Goal: Task Accomplishment & Management: Manage account settings

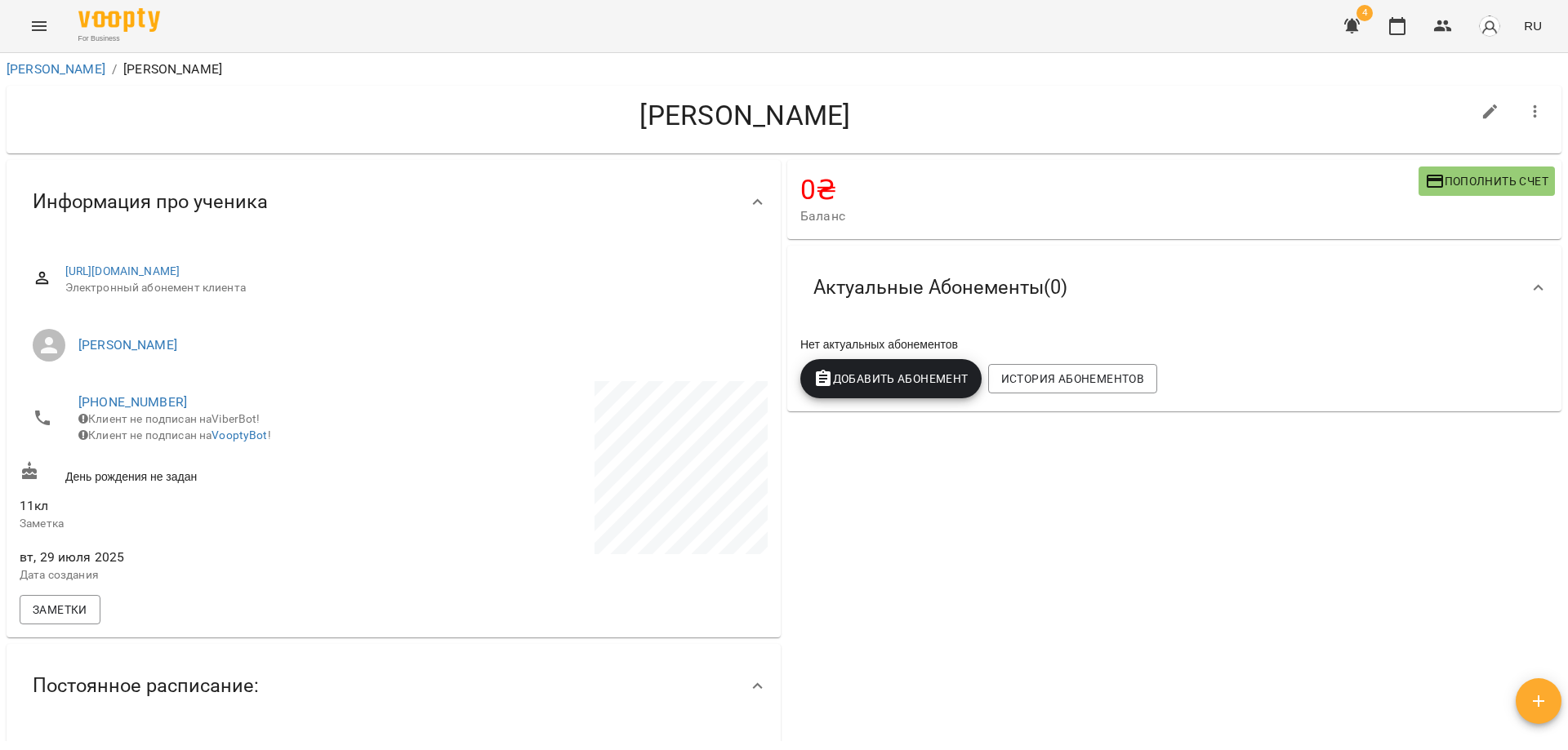
click at [44, 29] on icon "Menu" at bounding box center [40, 26] width 20 height 20
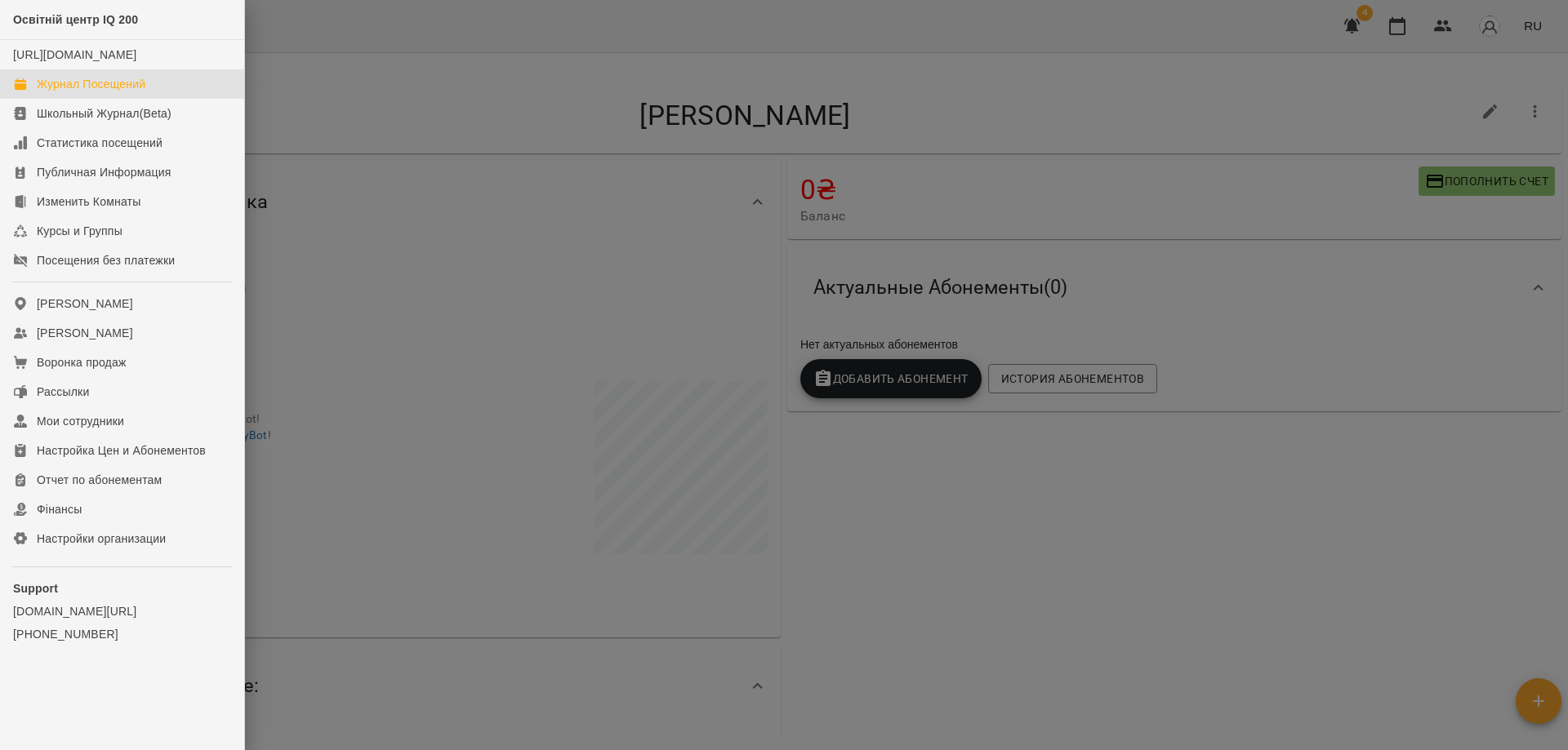
click at [103, 93] on div "Журнал Посещений" at bounding box center [91, 84] width 109 height 16
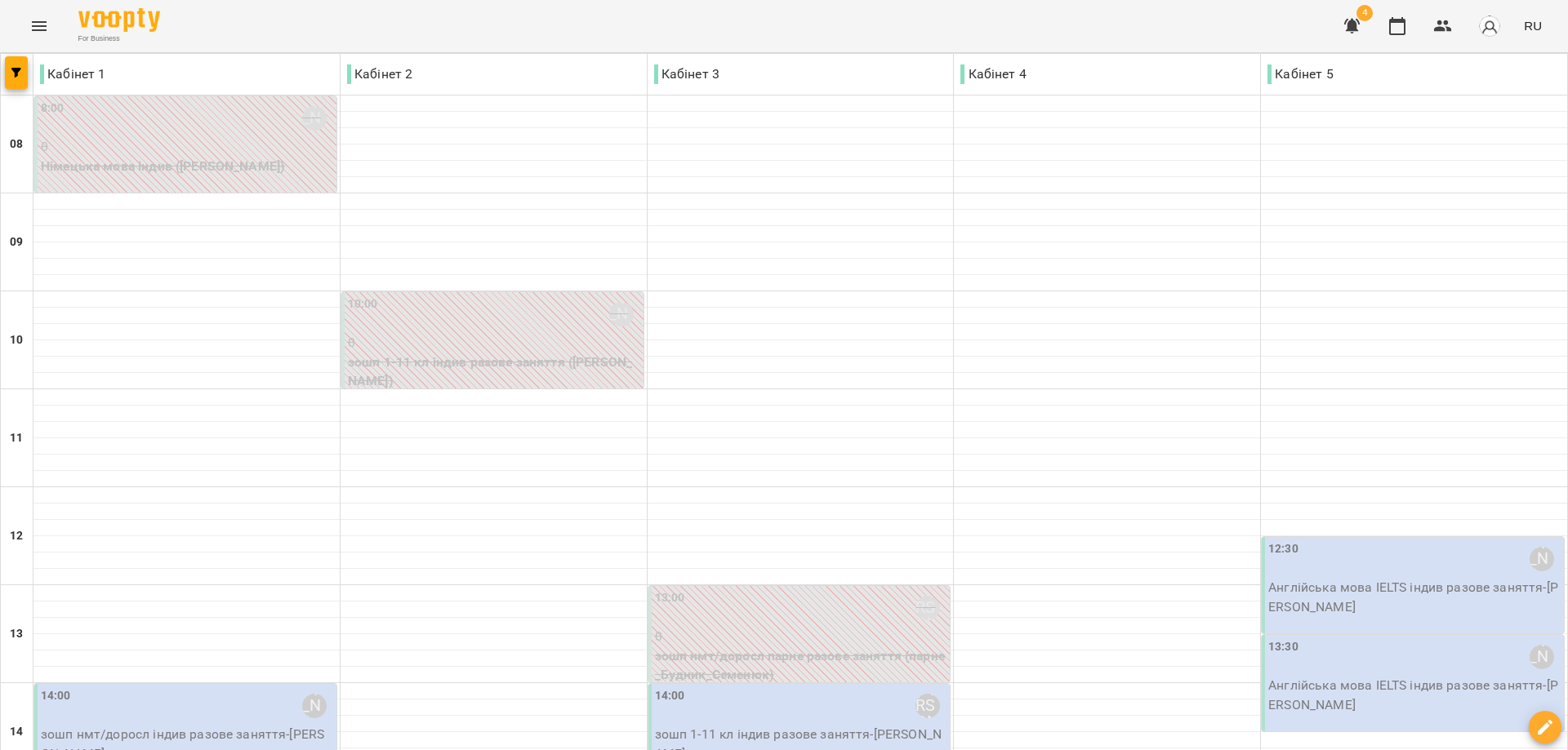
scroll to position [490, 0]
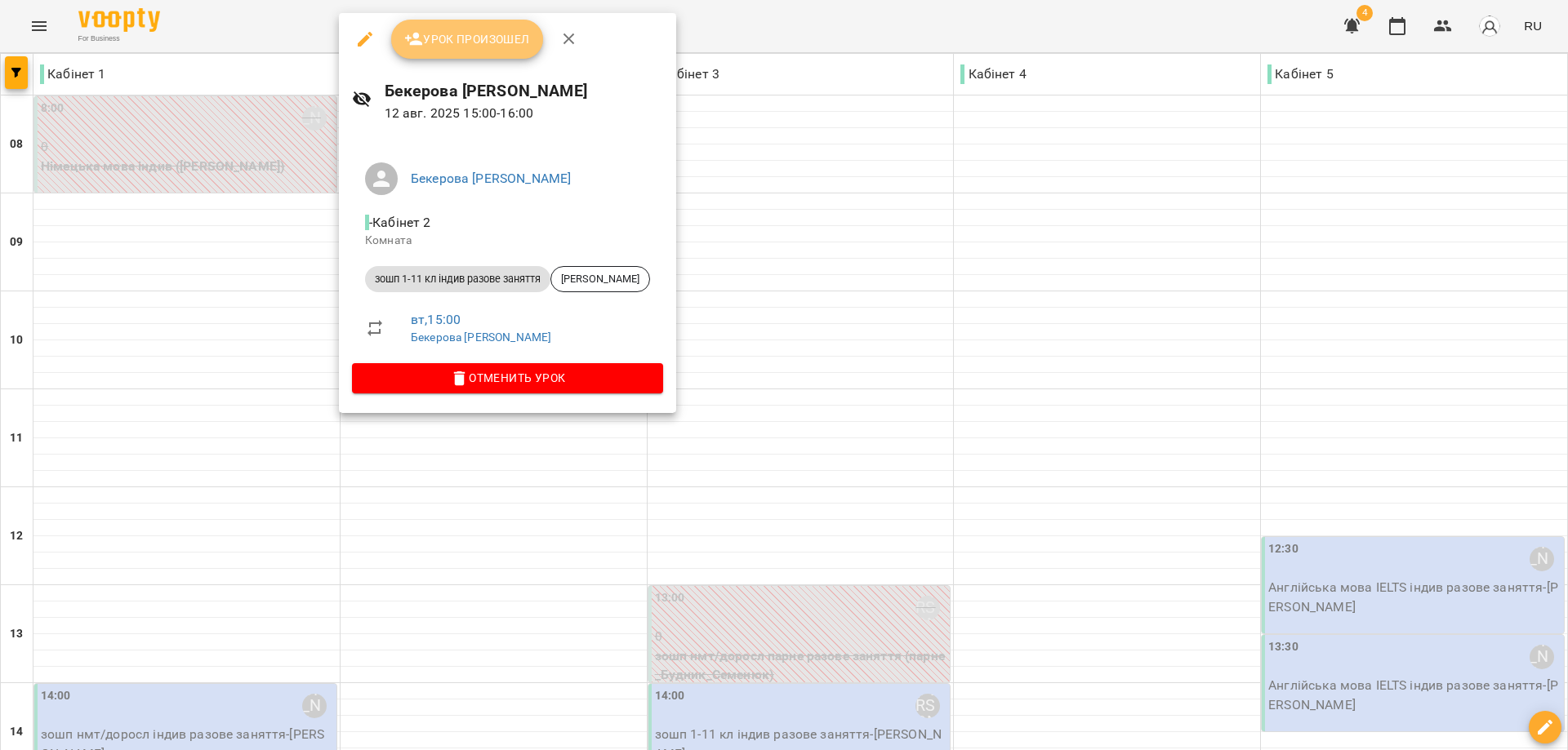
click at [465, 40] on span "Урок произошел" at bounding box center [467, 40] width 126 height 20
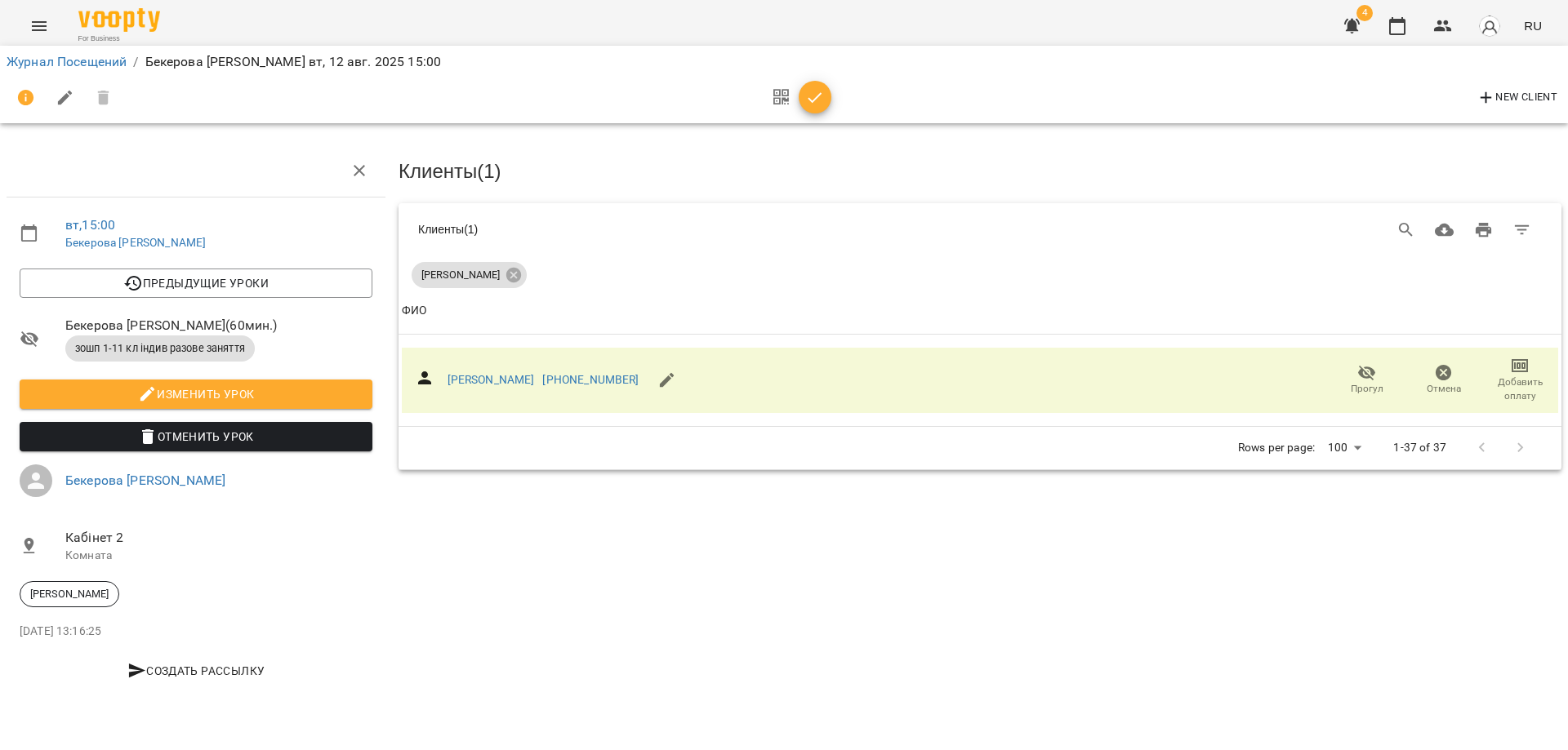
drag, startPoint x: 302, startPoint y: 582, endPoint x: 282, endPoint y: 498, distance: 86.3
click at [302, 581] on li "[PERSON_NAME]" at bounding box center [196, 595] width 379 height 40
click at [74, 59] on link "Журнал Посещений" at bounding box center [66, 61] width 120 height 15
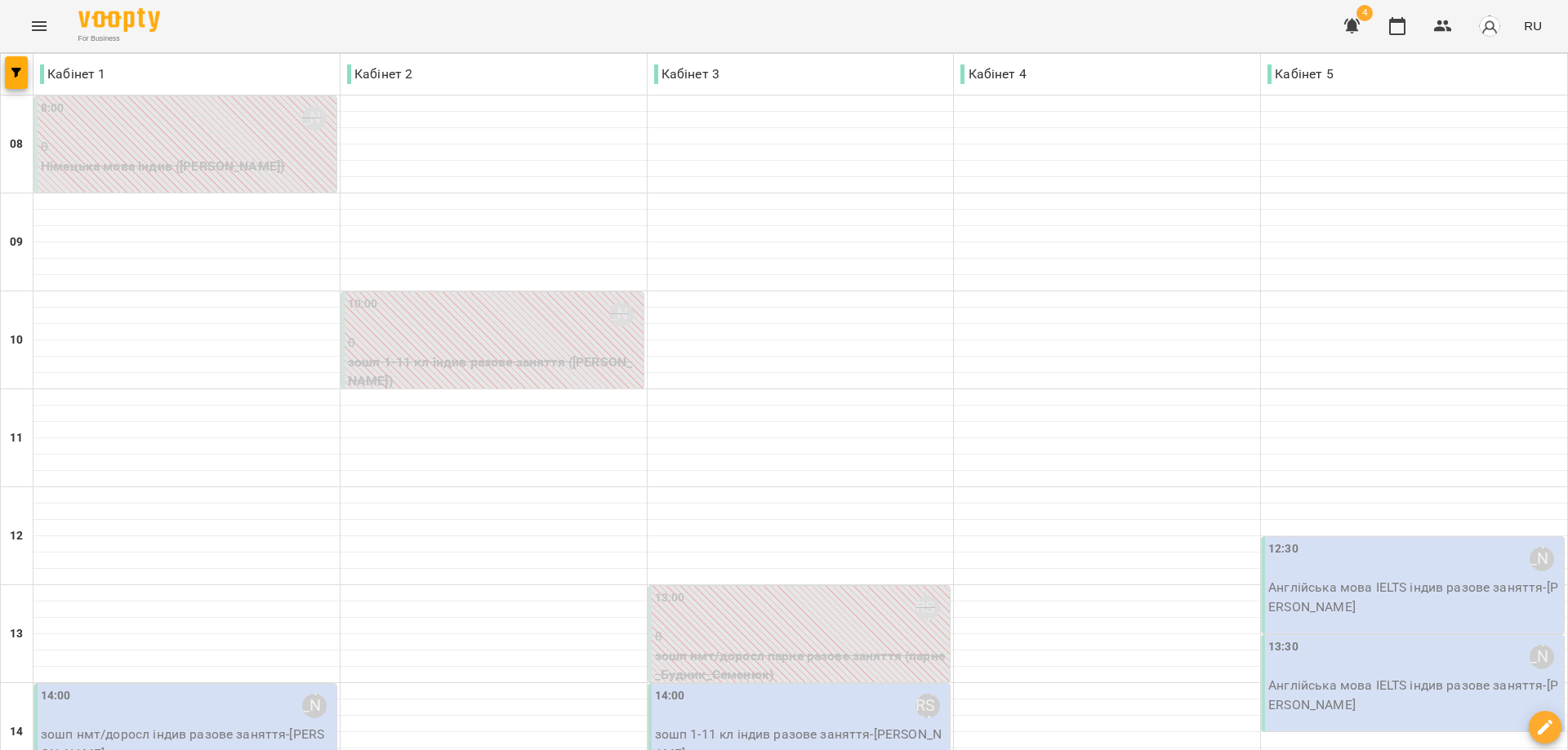
scroll to position [408, 0]
click at [1381, 578] on p "Англійська мова IELTS індив разове заняття - [PERSON_NAME]" at bounding box center [1413, 596] width 292 height 39
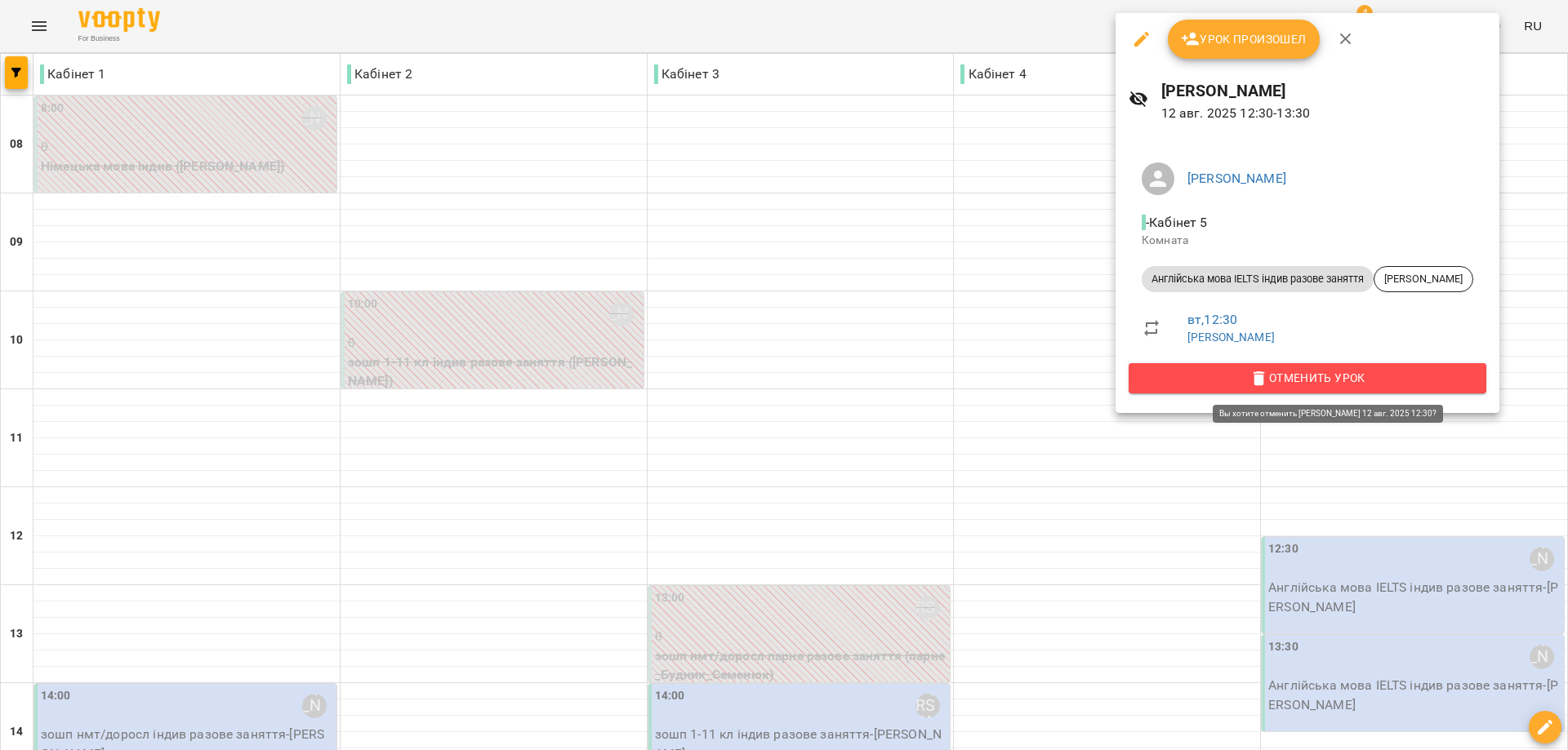
click at [1364, 373] on span "Отменить Урок" at bounding box center [1307, 378] width 332 height 20
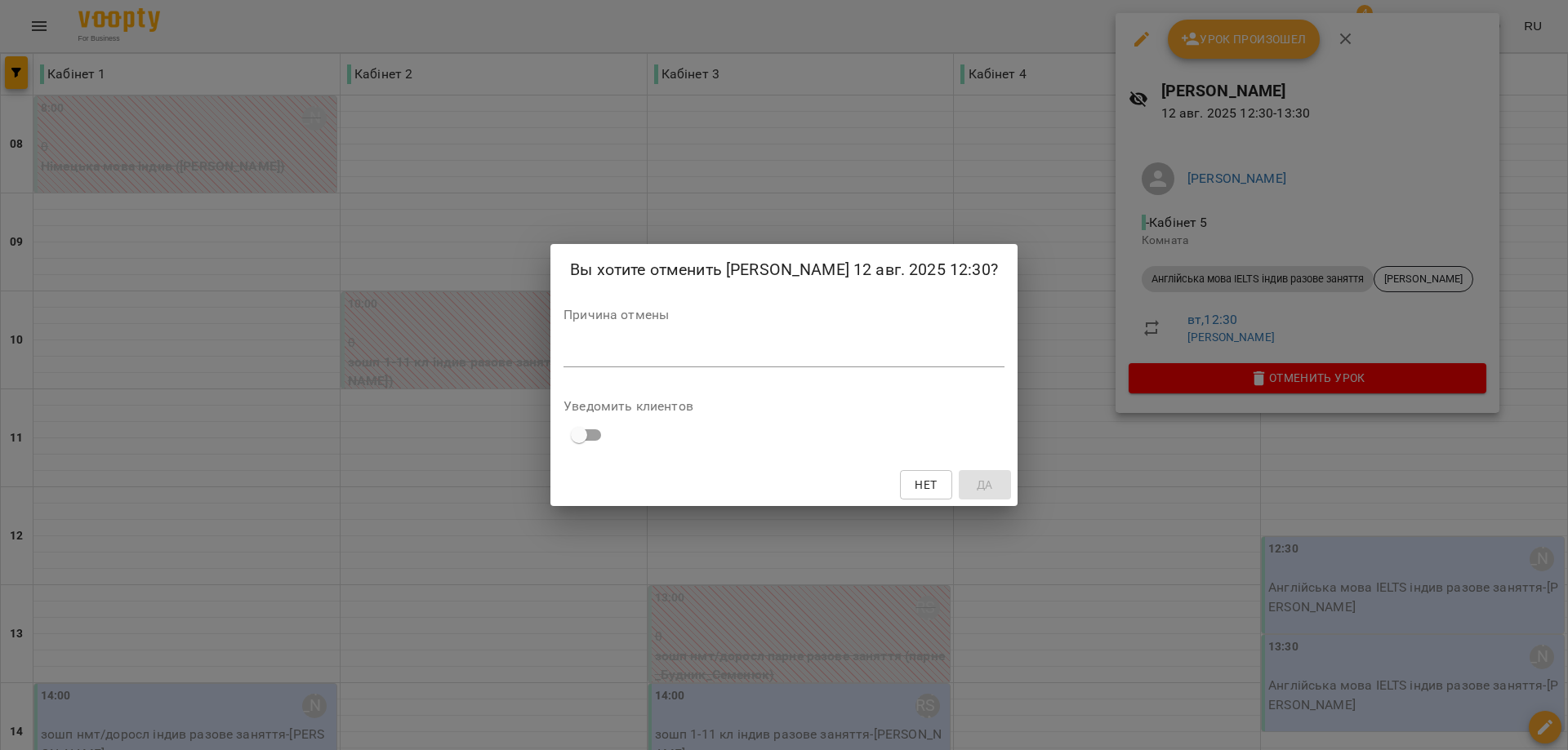
click at [702, 362] on textarea at bounding box center [784, 353] width 441 height 15
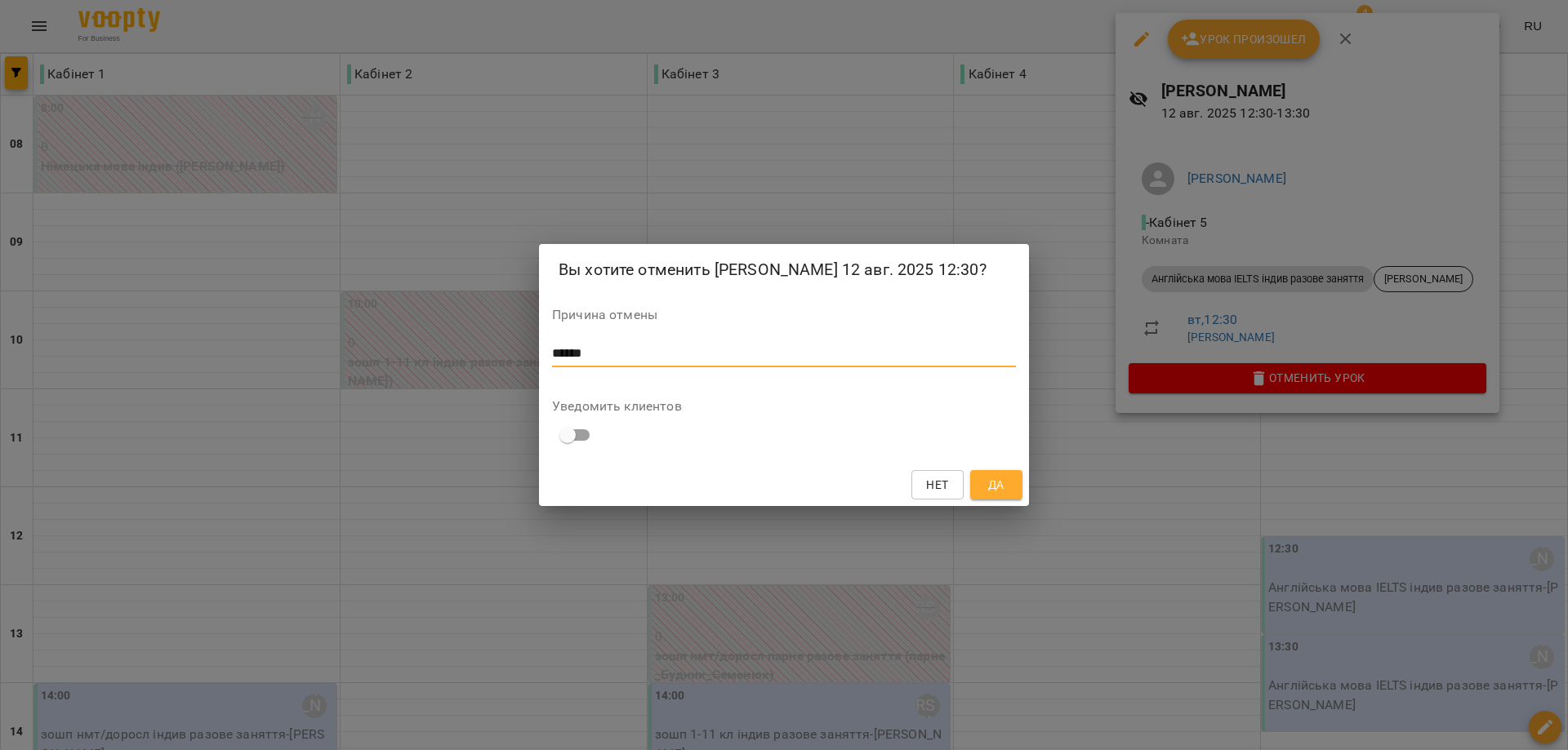
type textarea "******"
click at [984, 495] on span "Да" at bounding box center [996, 485] width 26 height 20
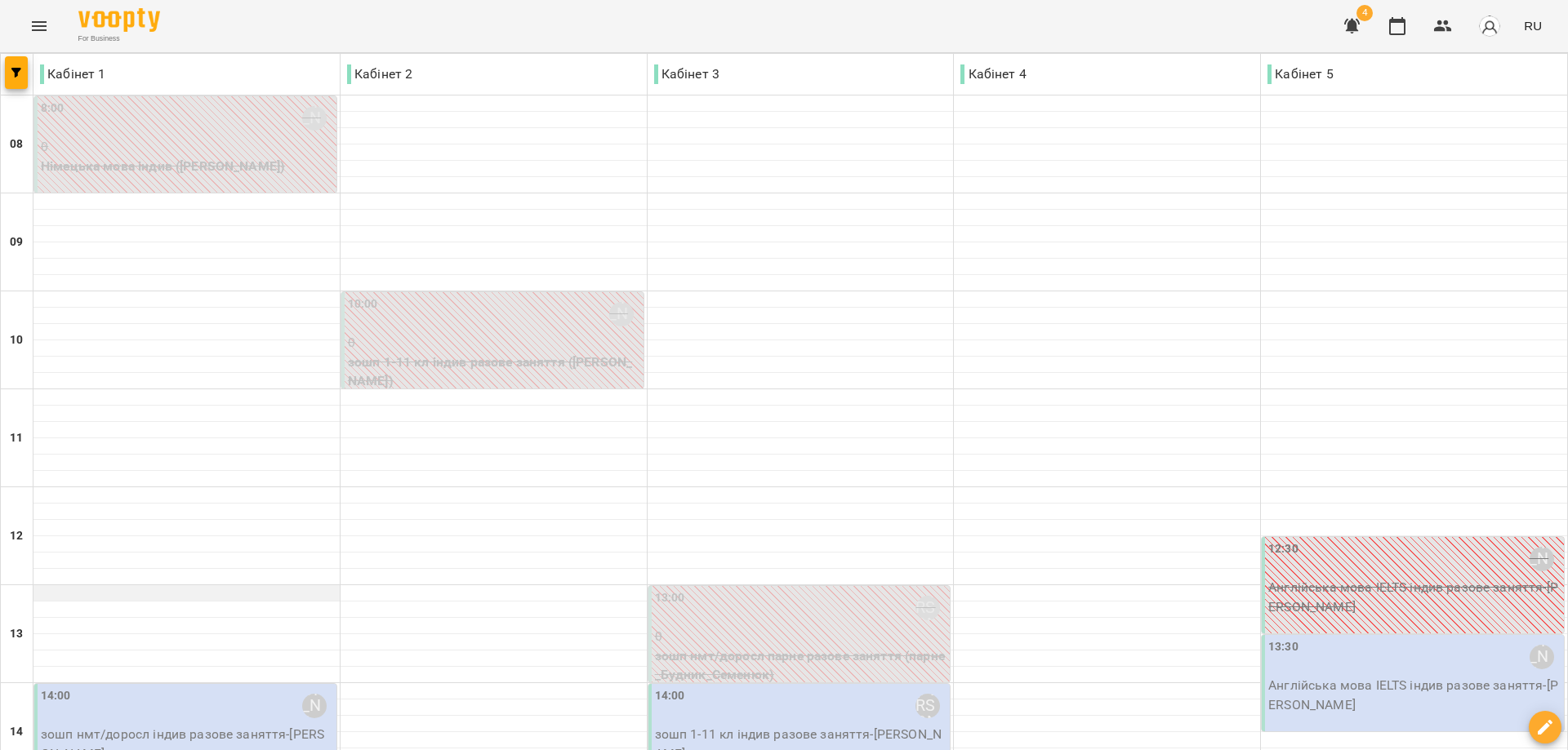
scroll to position [548, 0]
